Goal: Task Accomplishment & Management: Manage account settings

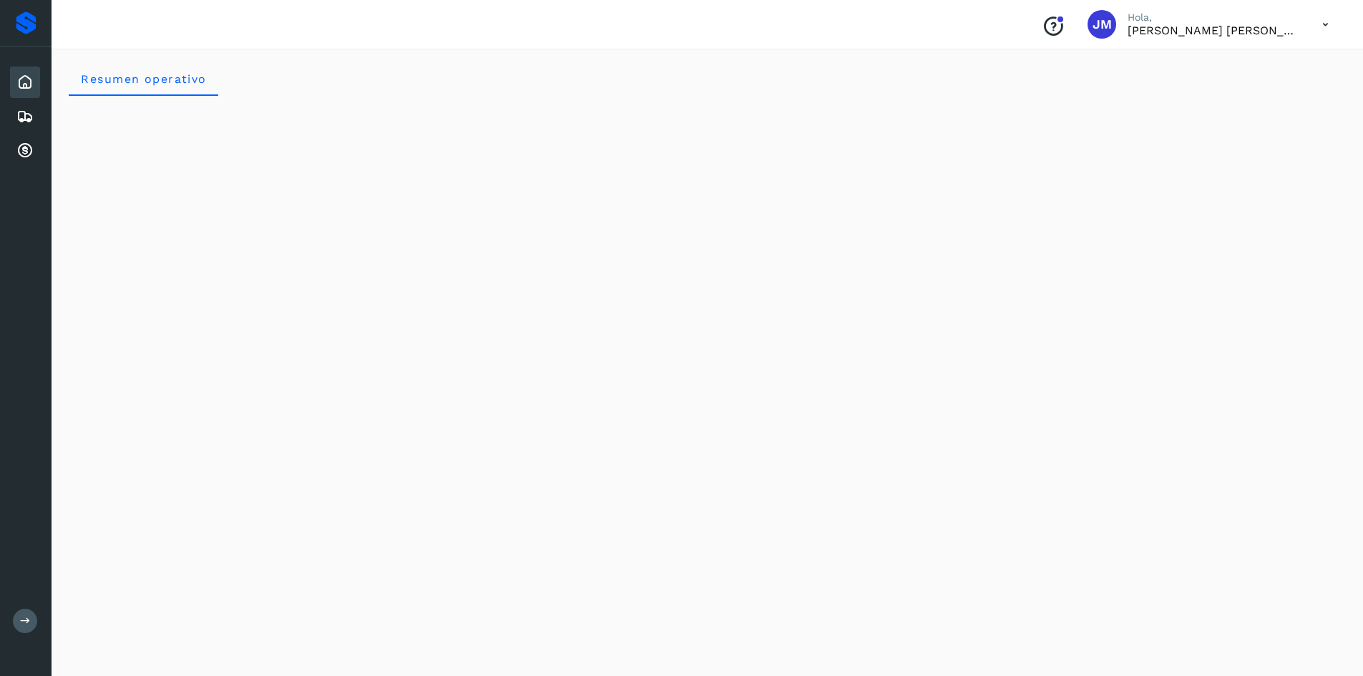
click at [26, 86] on icon at bounding box center [24, 82] width 17 height 17
click at [26, 115] on icon at bounding box center [24, 116] width 17 height 17
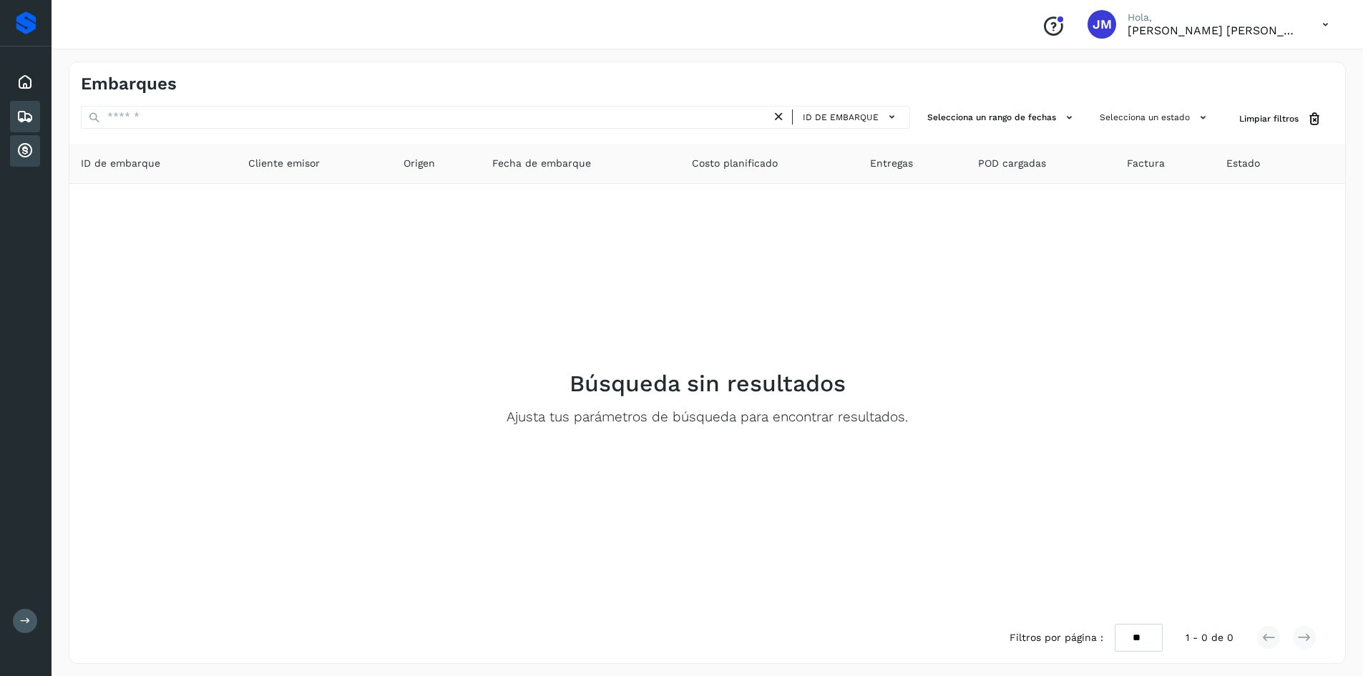
click at [24, 147] on icon at bounding box center [24, 150] width 17 height 17
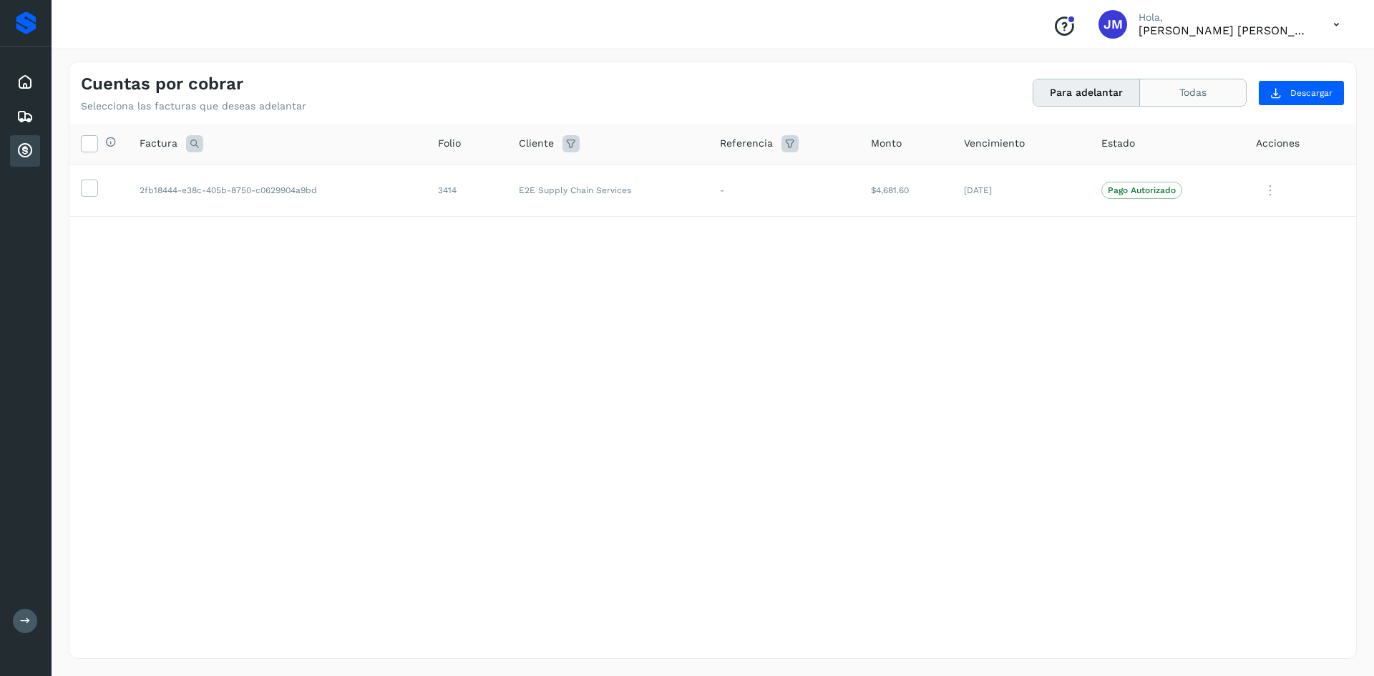
click at [1219, 97] on button "Todas" at bounding box center [1193, 92] width 106 height 26
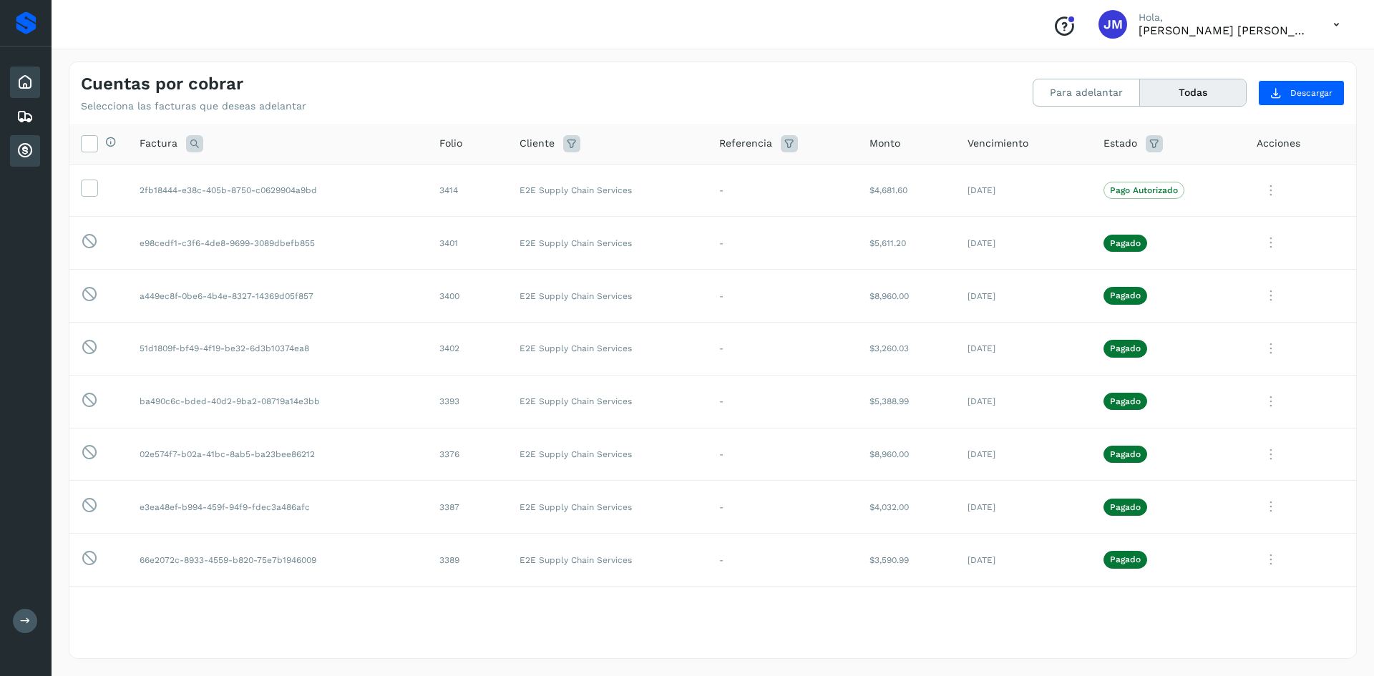
click at [27, 92] on div "Inicio" at bounding box center [25, 82] width 30 height 31
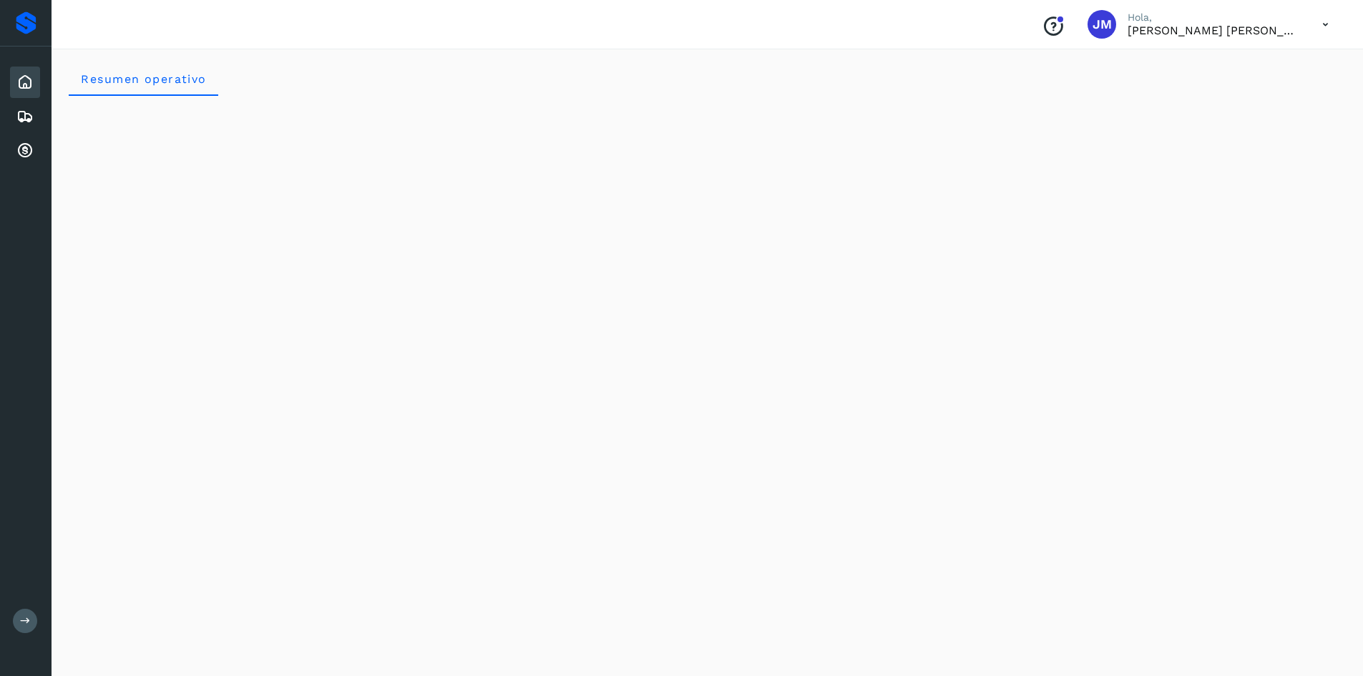
click at [41, 117] on div "Inicio Embarques Cuentas por cobrar" at bounding box center [26, 117] width 52 height 140
click at [24, 116] on icon at bounding box center [24, 116] width 17 height 17
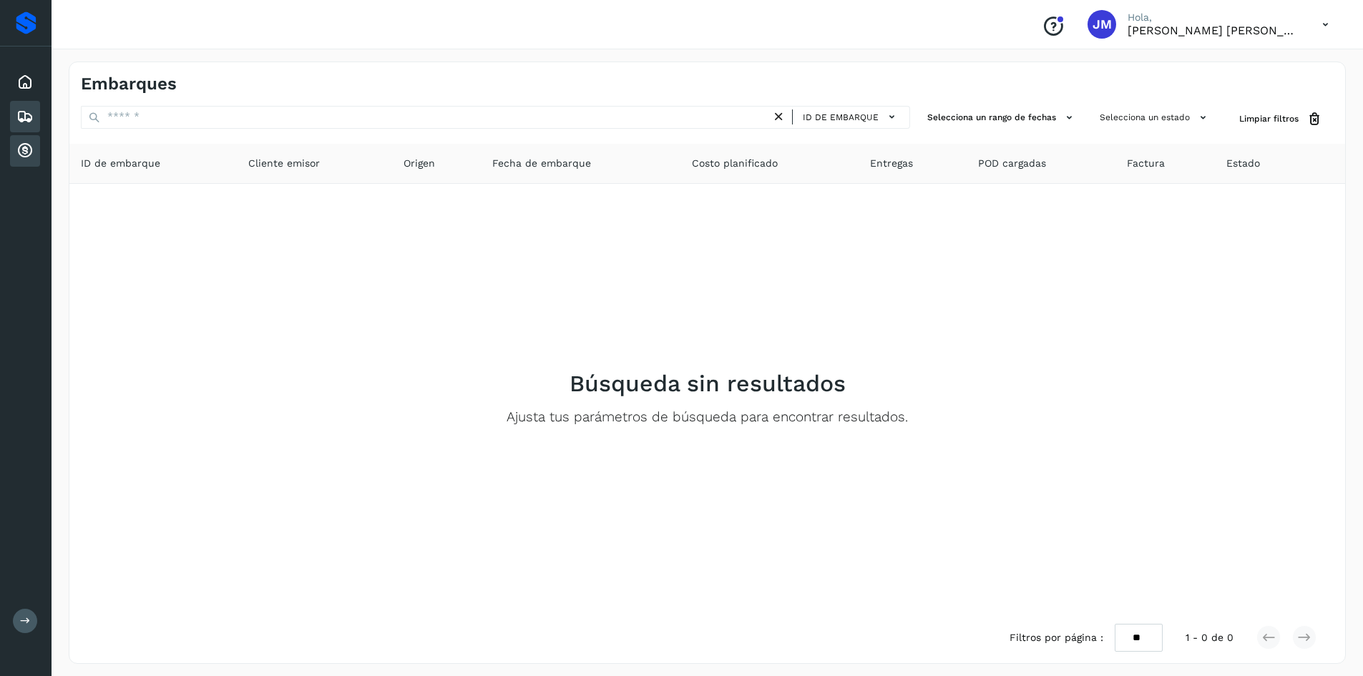
click at [16, 157] on icon at bounding box center [24, 150] width 17 height 17
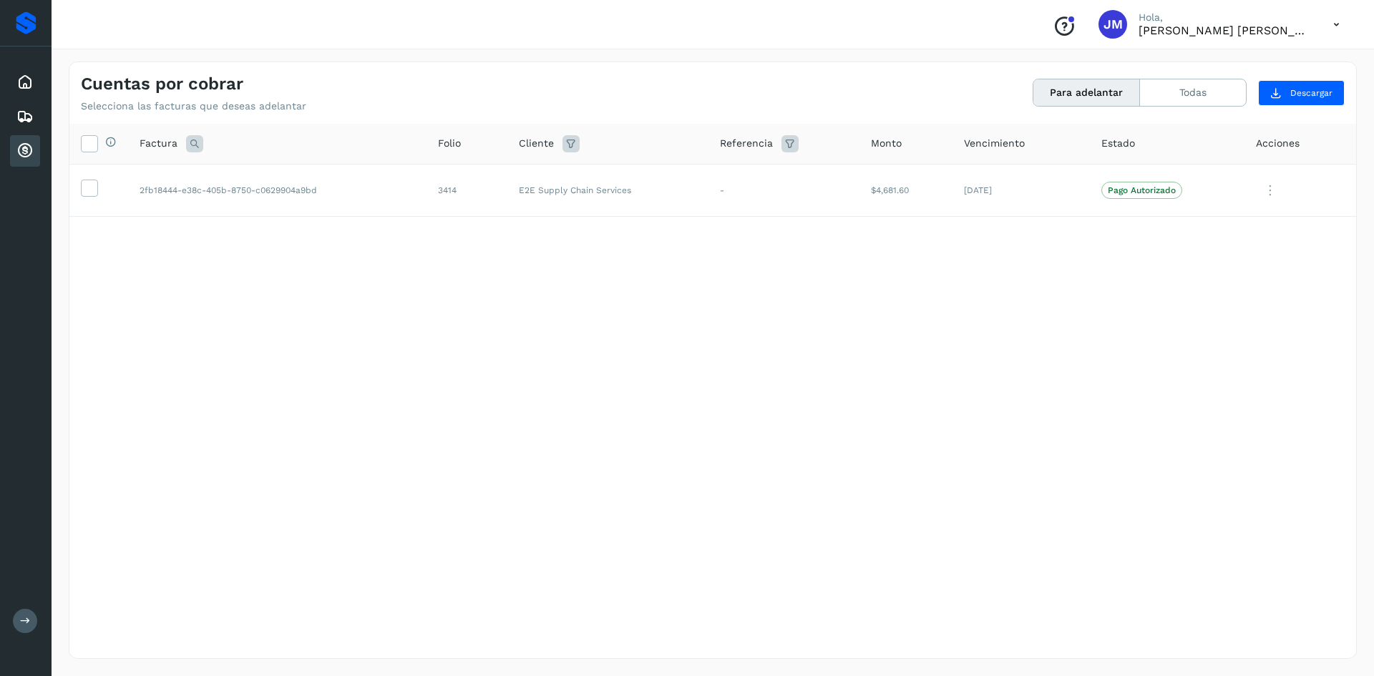
click at [1332, 25] on icon at bounding box center [1336, 24] width 29 height 29
click at [1217, 72] on div "Cerrar sesión" at bounding box center [1265, 64] width 170 height 27
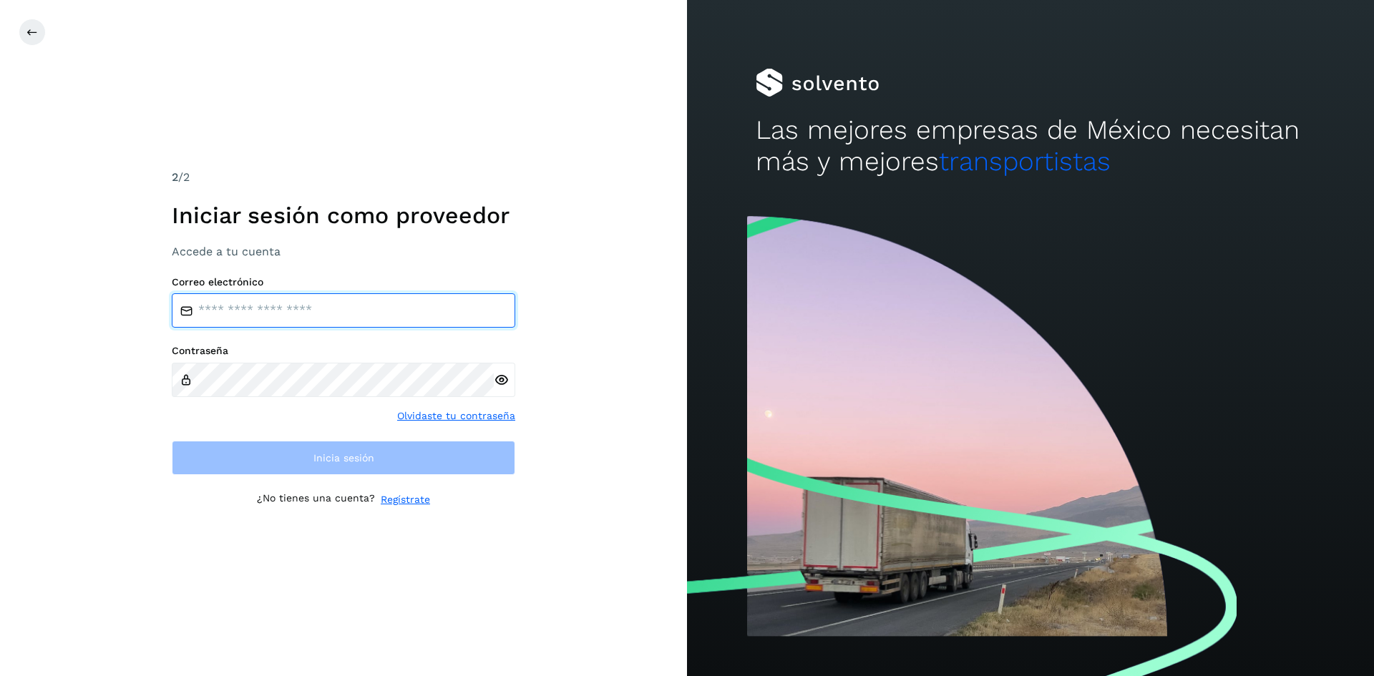
click at [309, 325] on input "email" at bounding box center [344, 310] width 344 height 34
type input "**********"
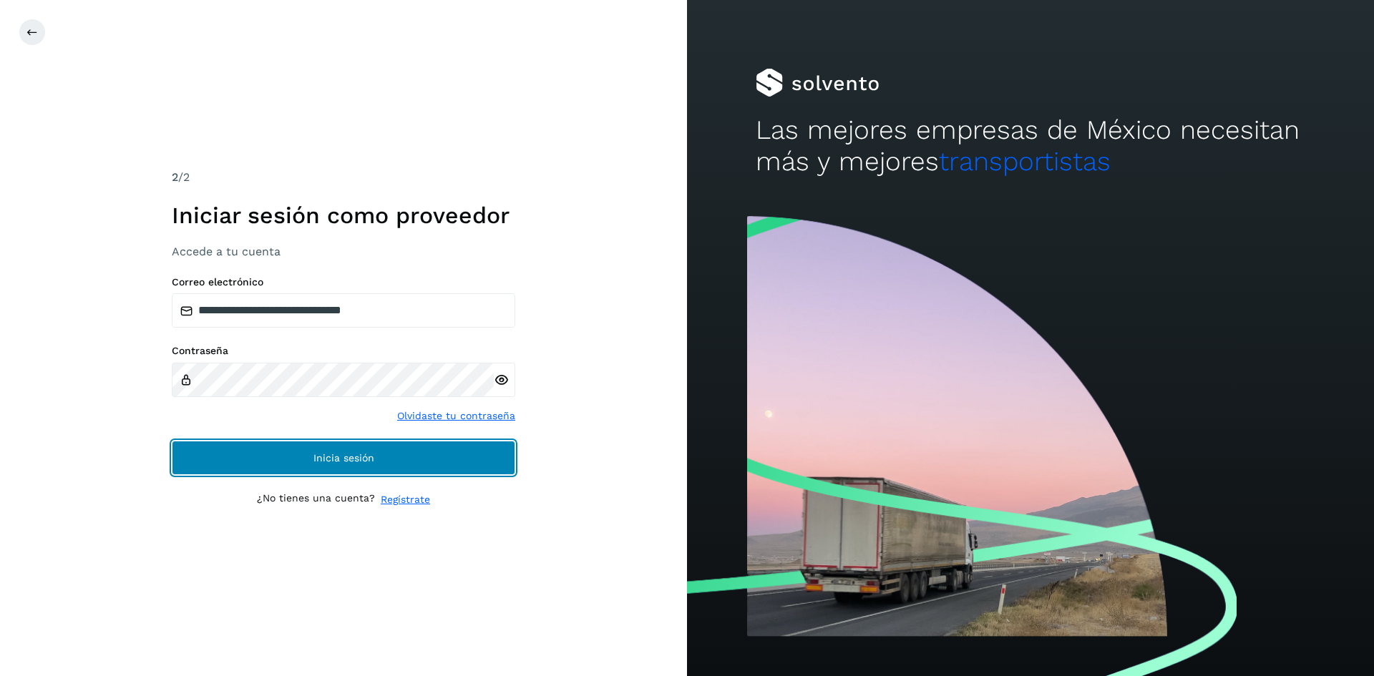
click at [348, 448] on button "Inicia sesión" at bounding box center [344, 458] width 344 height 34
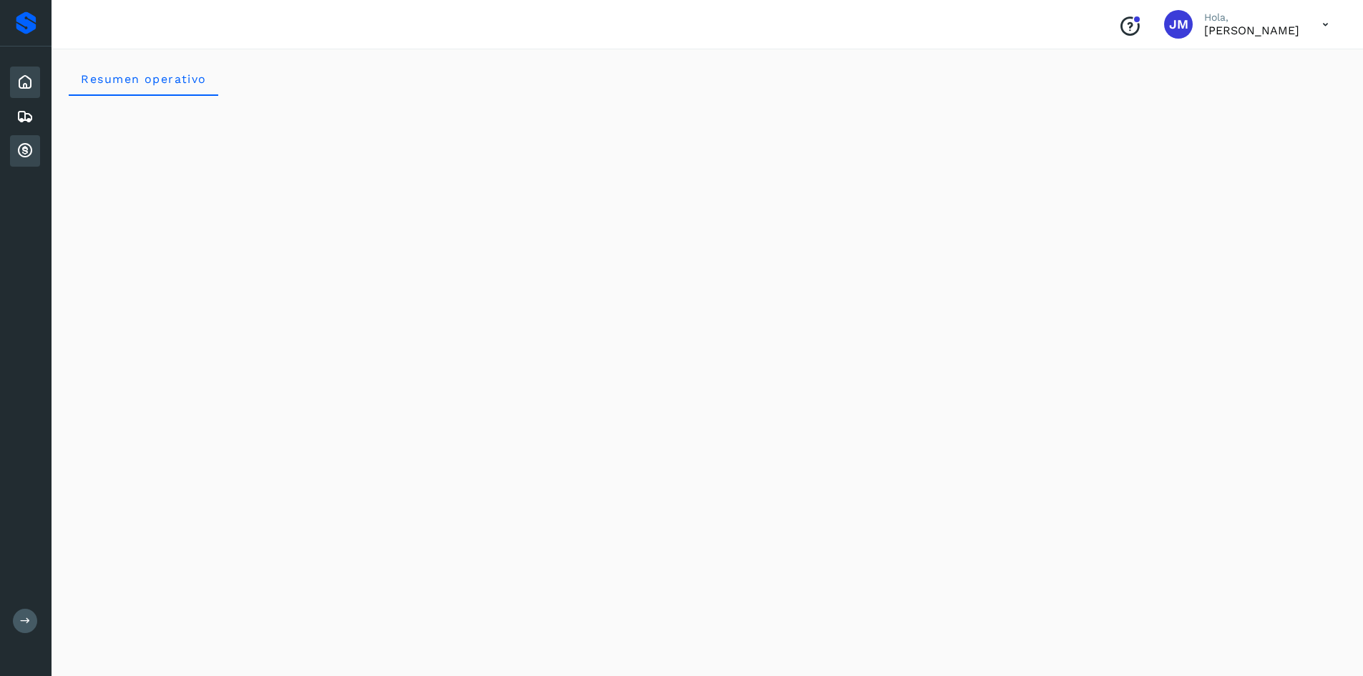
click at [23, 155] on icon at bounding box center [24, 150] width 17 height 17
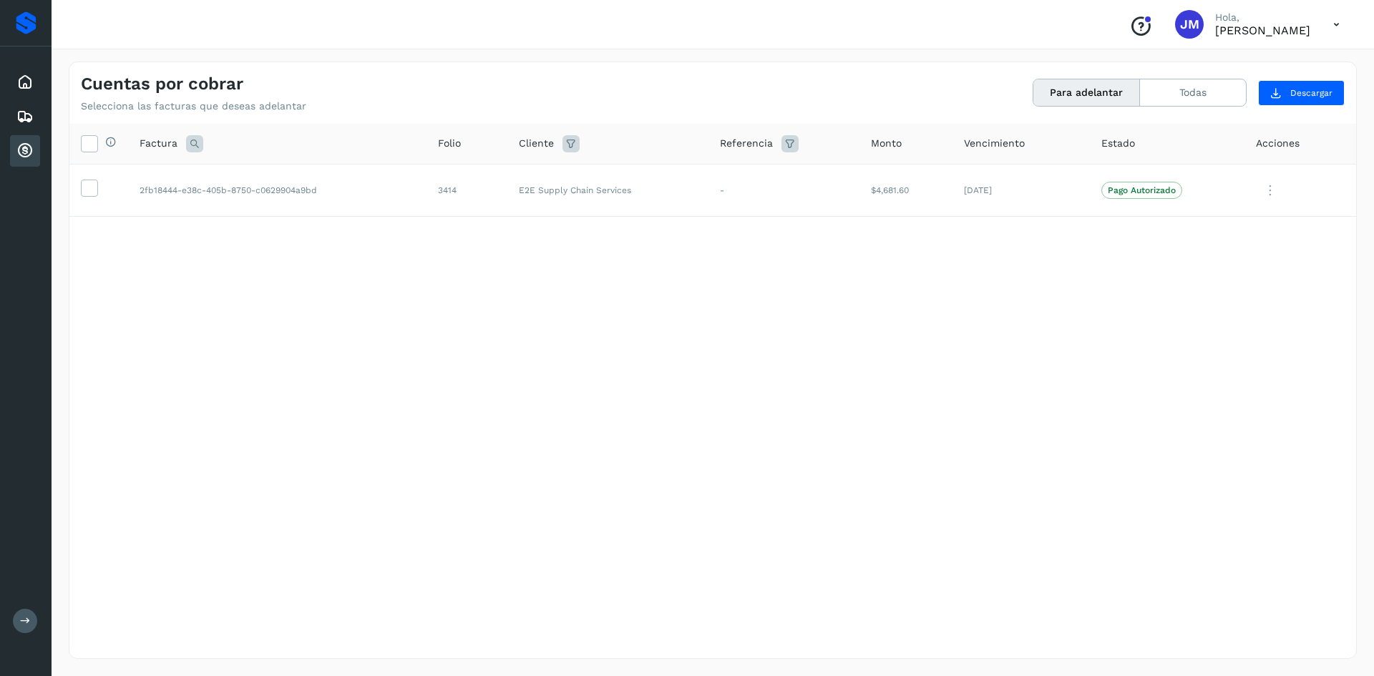
click at [1334, 21] on icon at bounding box center [1336, 24] width 29 height 29
click at [1218, 74] on div "Cerrar sesión" at bounding box center [1265, 64] width 170 height 27
